Goal: Task Accomplishment & Management: Manage account settings

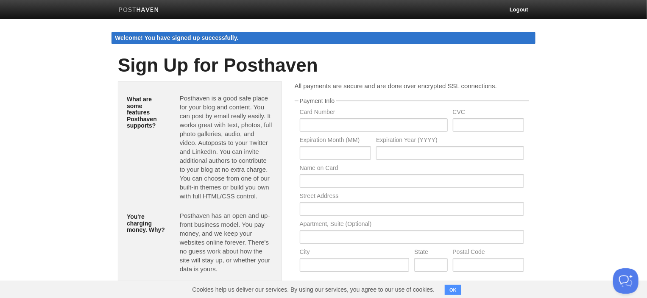
click at [141, 14] on link at bounding box center [138, 10] width 53 height 19
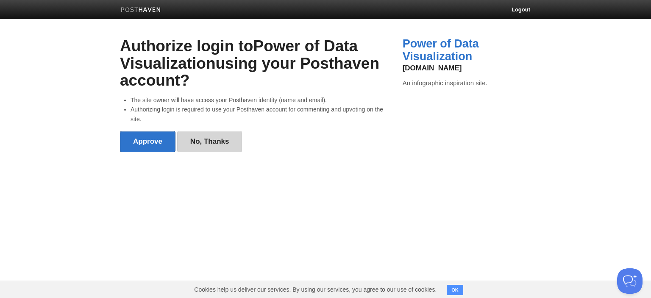
click at [193, 143] on link "No, Thanks" at bounding box center [209, 141] width 65 height 21
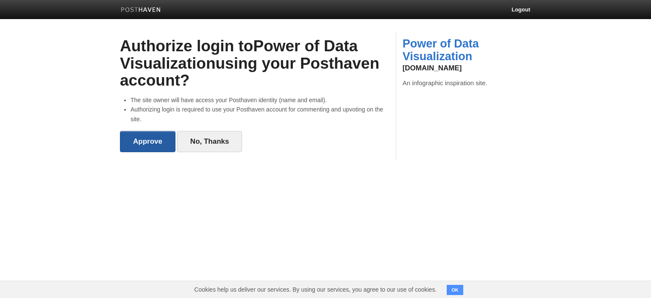
click at [158, 146] on input "Approve" at bounding box center [148, 141] width 56 height 21
